Goal: Check status: Check status

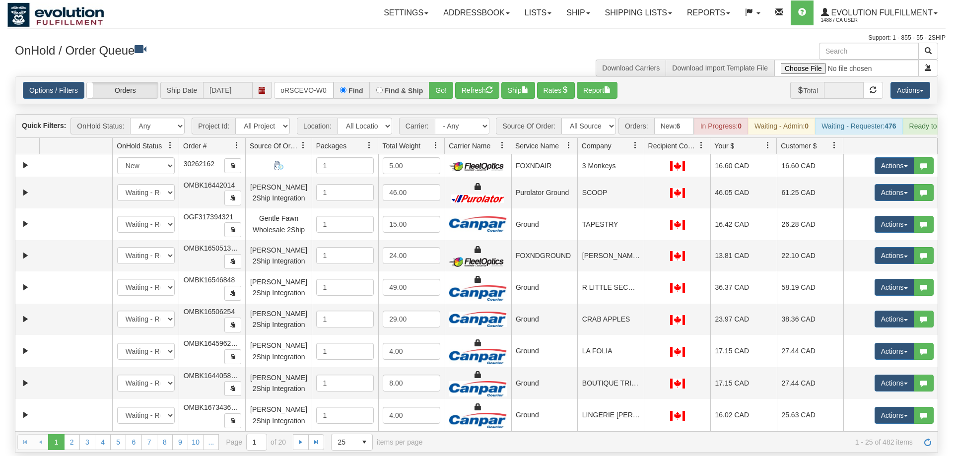
scroll to position [0, 19]
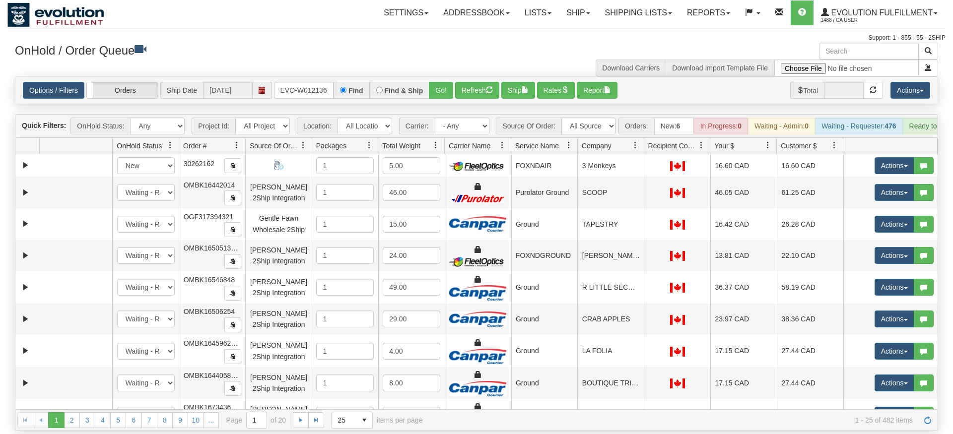
type input "oRSCEVO-W012136"
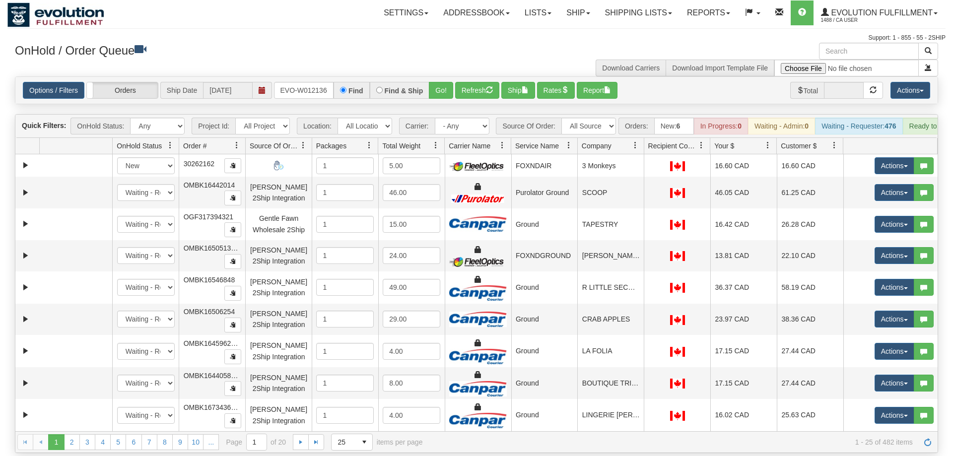
click at [442, 89] on div "Options / Filters Group Shipments Orders Ship Date [DATE] oRSCEVO-W012136 Find …" at bounding box center [476, 90] width 922 height 27
click at [445, 82] on button "Go!" at bounding box center [441, 90] width 24 height 17
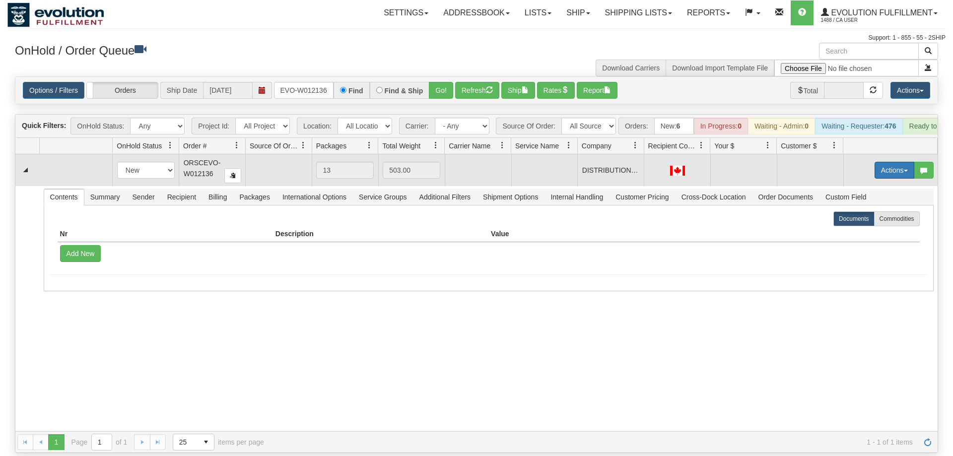
click at [890, 162] on button "Actions" at bounding box center [895, 170] width 40 height 17
click at [880, 211] on span "Rate All Services" at bounding box center [874, 215] width 60 height 8
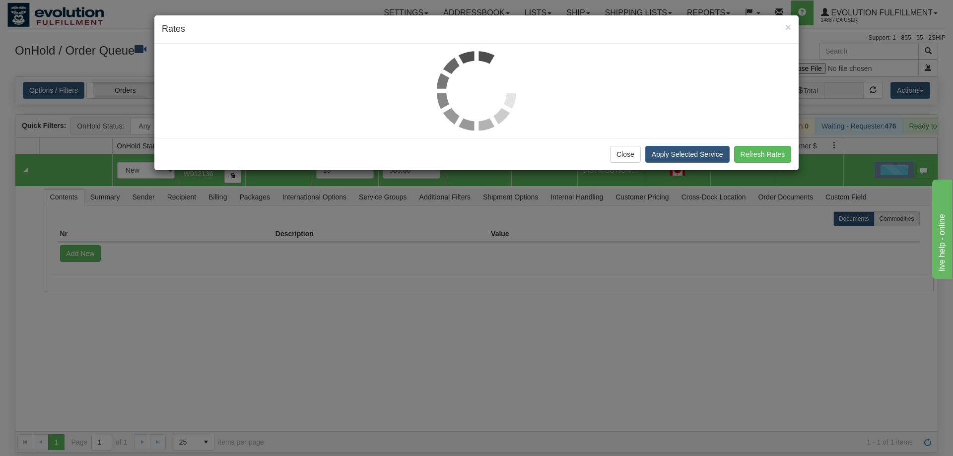
scroll to position [0, 0]
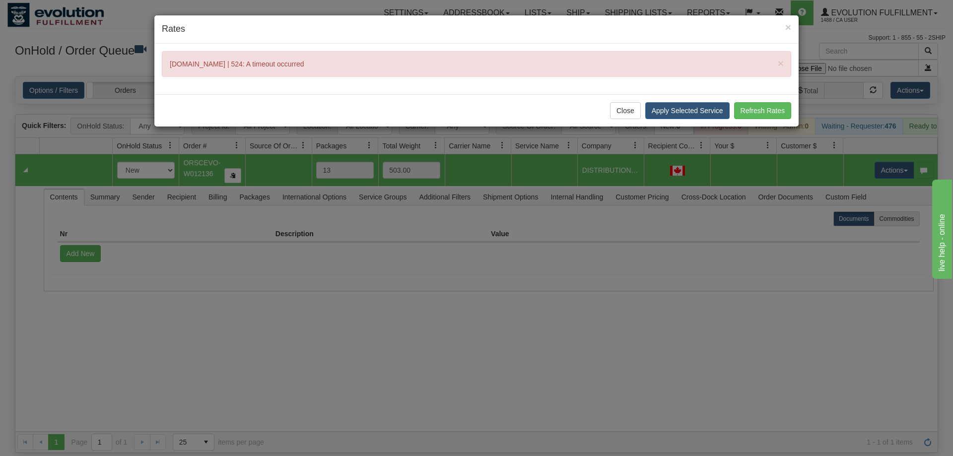
click at [702, 307] on div "× Rates × [DOMAIN_NAME] | 524: A timeout occurred Close Apply Selected Service …" at bounding box center [476, 228] width 953 height 456
click at [752, 117] on button "Refresh Rates" at bounding box center [762, 110] width 57 height 17
click at [623, 117] on button "Close" at bounding box center [625, 110] width 31 height 17
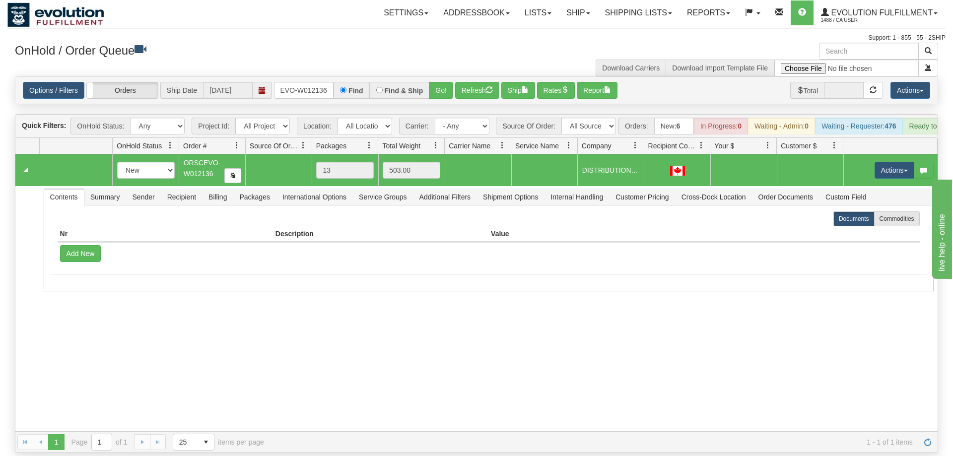
click at [390, 343] on div "31147499 Default 90493871 0 New In Progress Waiting - Admin Waiting - Requester…" at bounding box center [476, 292] width 922 height 277
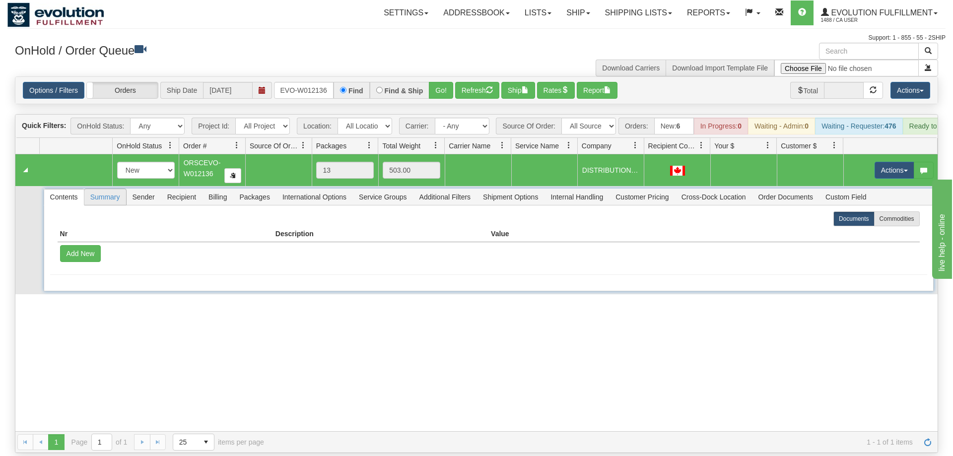
click at [111, 189] on span "Summary" at bounding box center [105, 197] width 42 height 16
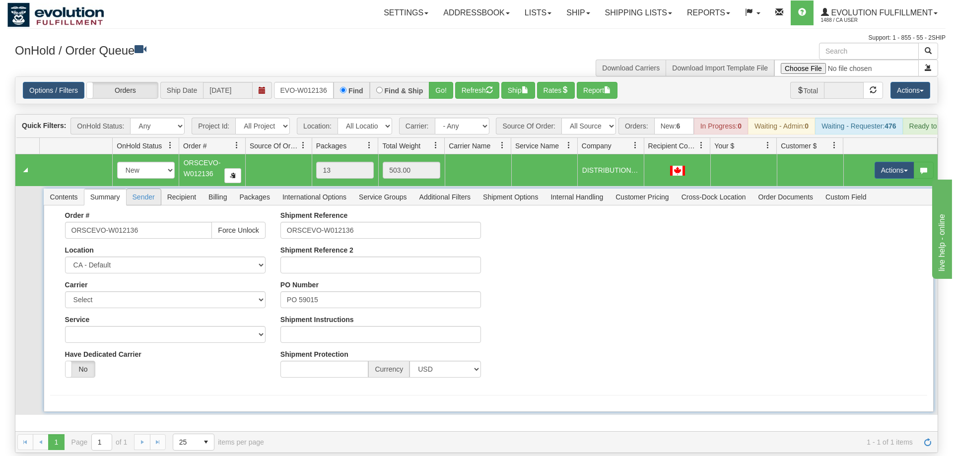
click at [146, 189] on span "Sender" at bounding box center [144, 197] width 34 height 16
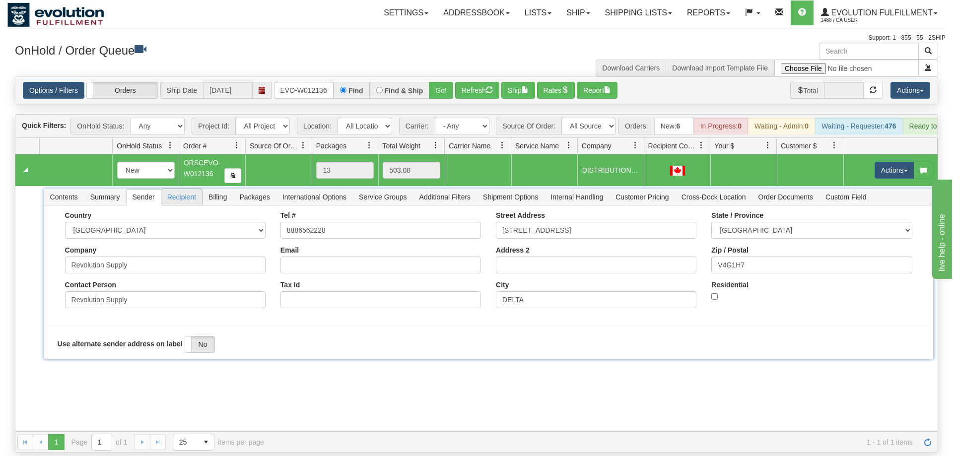
click at [187, 189] on span "Recipient" at bounding box center [181, 197] width 41 height 16
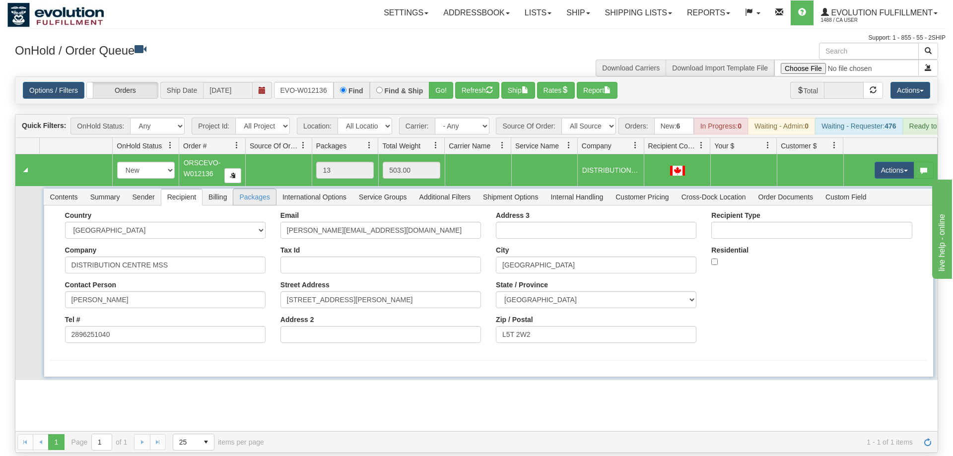
click at [245, 189] on span "Packages" at bounding box center [254, 197] width 42 height 16
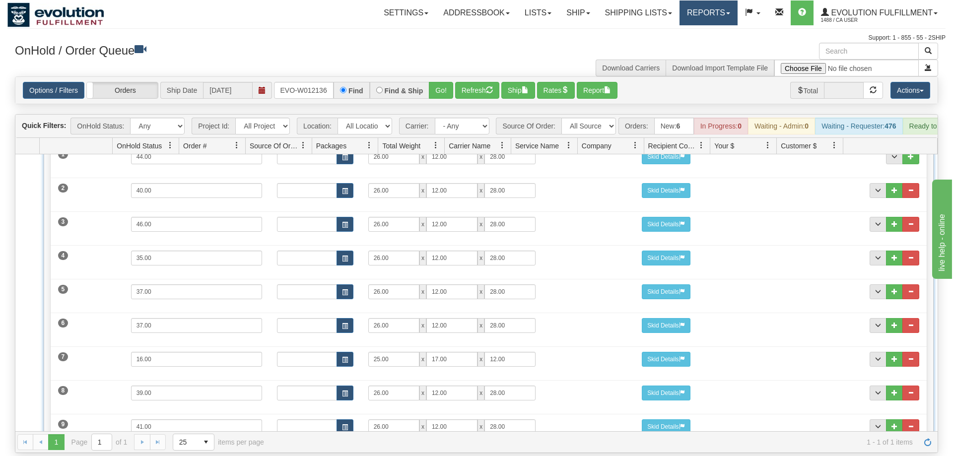
scroll to position [55, 0]
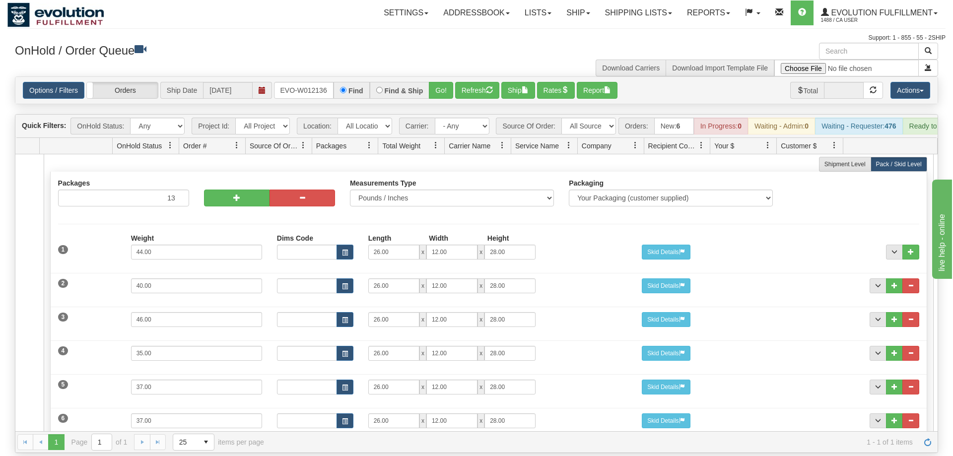
click at [858, 34] on div "Support: 1 - 855 - 55 - 2SHIP" at bounding box center [476, 38] width 938 height 8
click at [863, 21] on span "1488 / CA User" at bounding box center [858, 20] width 74 height 10
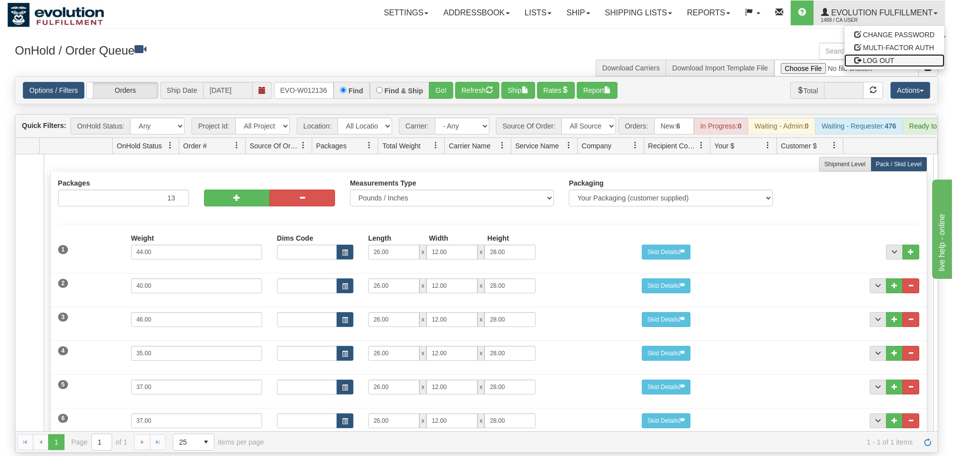
click at [887, 64] on span "LOG OUT" at bounding box center [878, 61] width 31 height 8
